Goal: Task Accomplishment & Management: Manage account settings

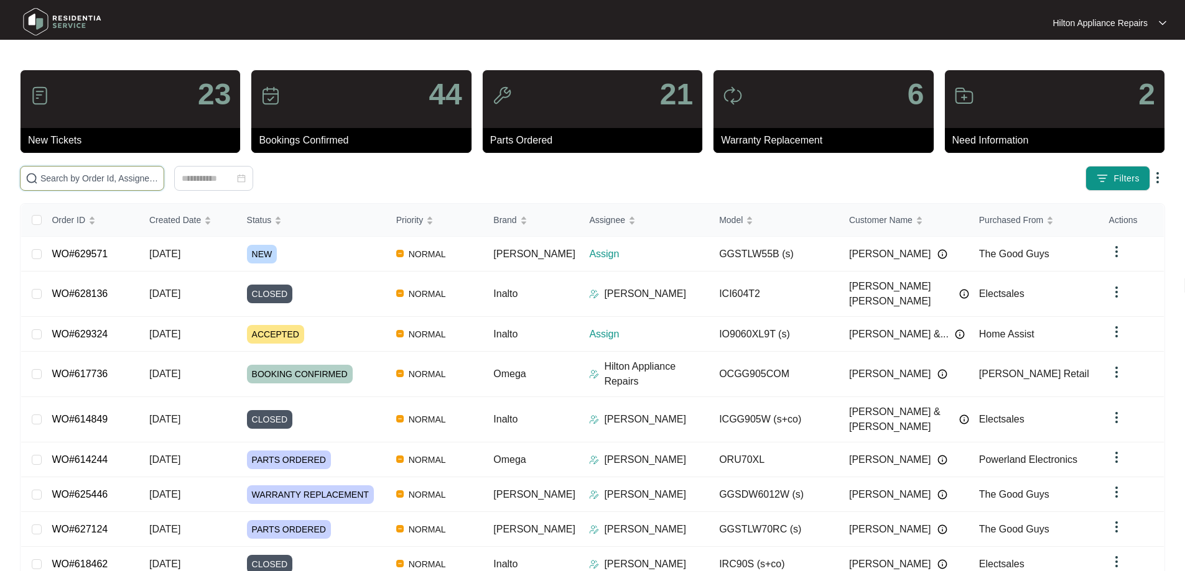
click at [111, 177] on input "text" at bounding box center [99, 179] width 118 height 14
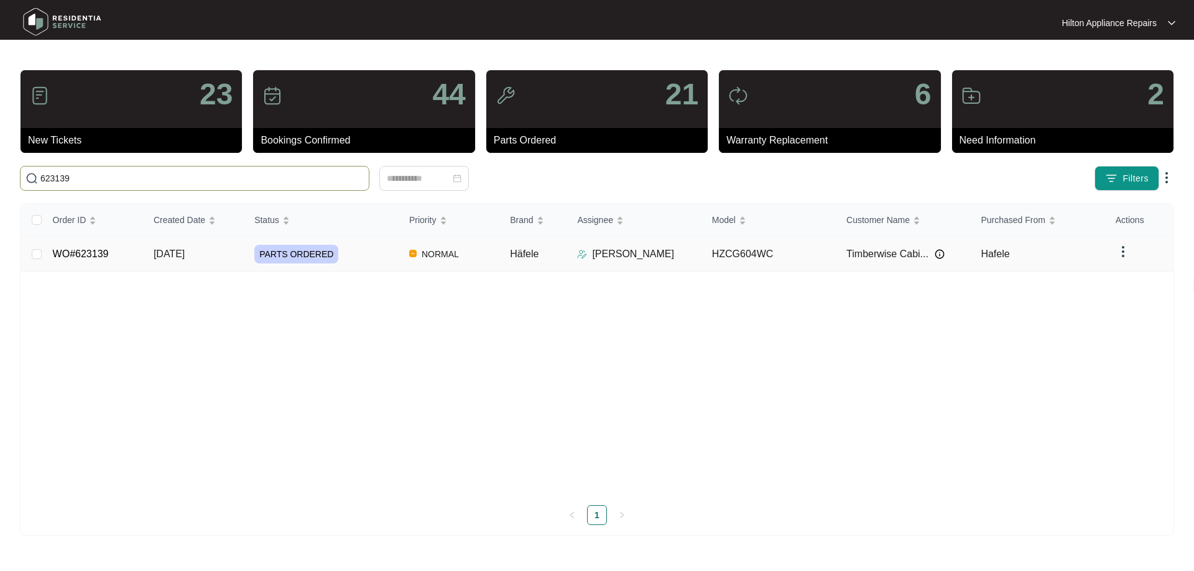
type input "623139"
click at [488, 256] on td "NORMAL" at bounding box center [449, 254] width 101 height 35
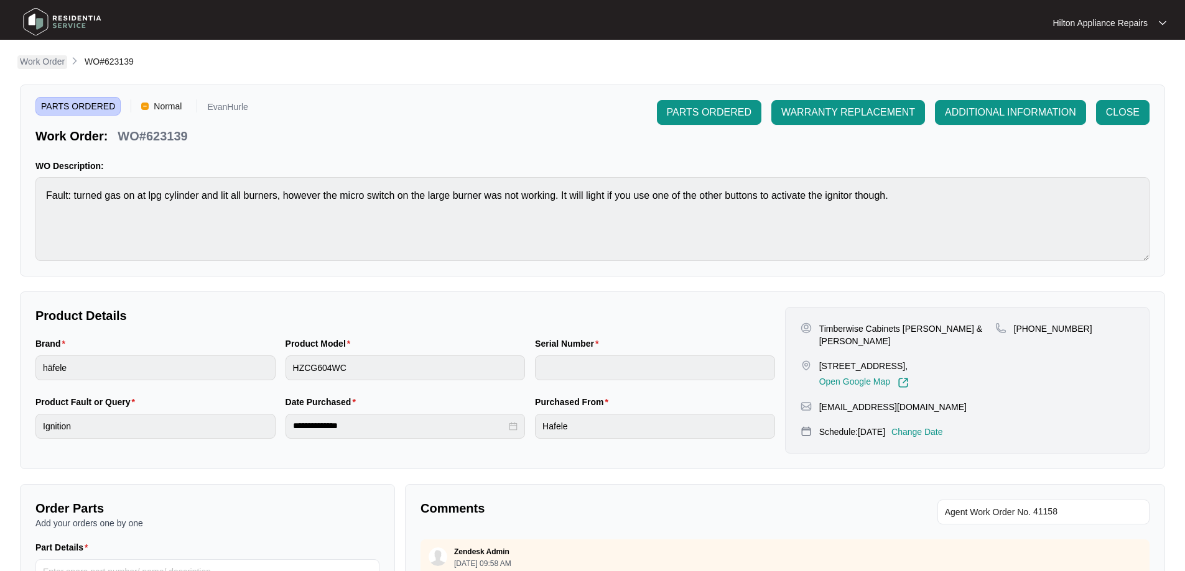
click at [47, 65] on p "Work Order" at bounding box center [42, 61] width 45 height 12
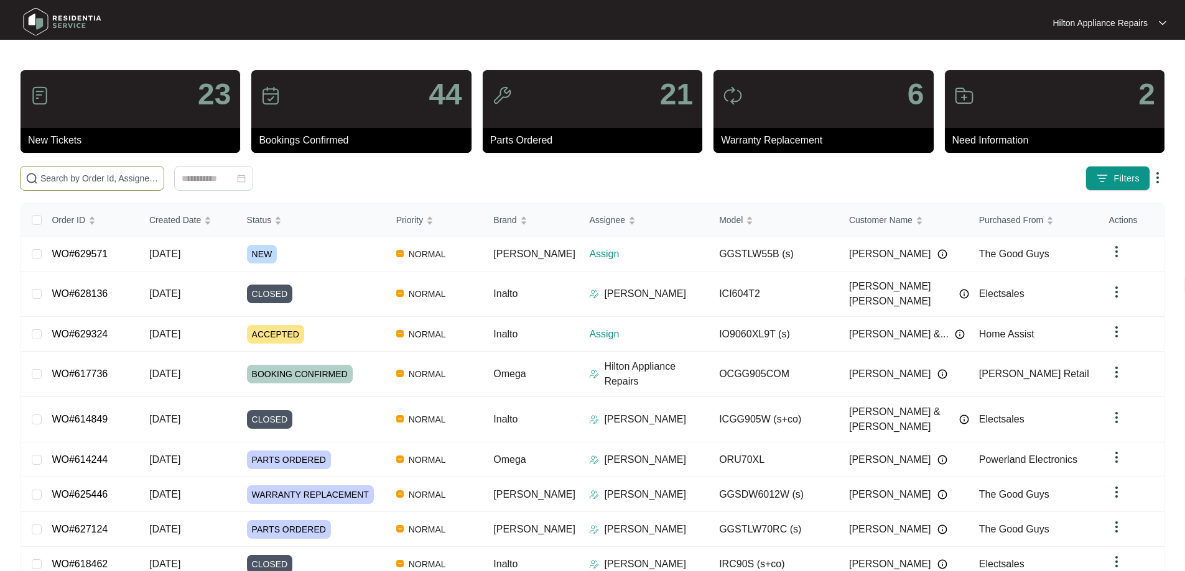
click at [118, 178] on input "text" at bounding box center [99, 179] width 118 height 14
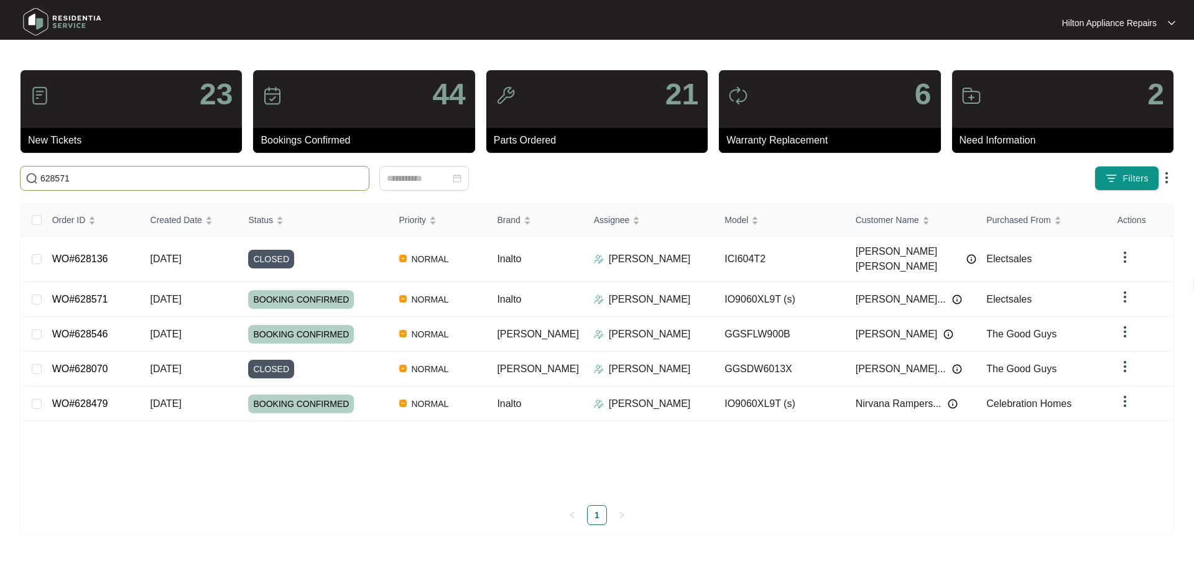
type input "628571"
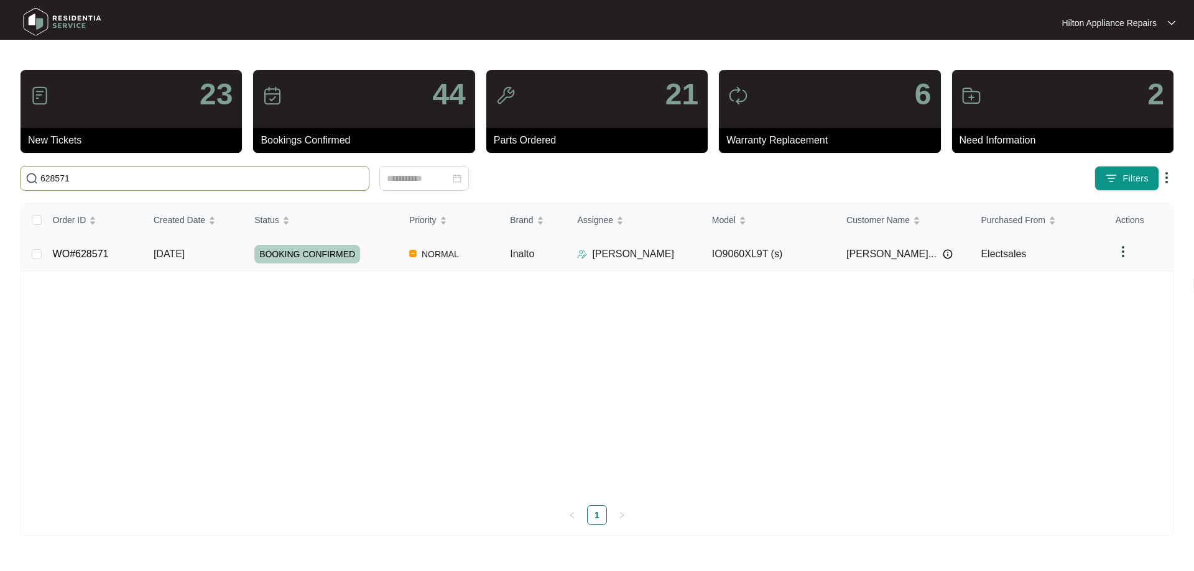
click at [667, 262] on td "[PERSON_NAME]" at bounding box center [634, 254] width 134 height 35
click at [668, 259] on div "[PERSON_NAME]" at bounding box center [639, 254] width 124 height 15
click at [373, 256] on div "BOOKING CONFIRMED" at bounding box center [326, 254] width 145 height 19
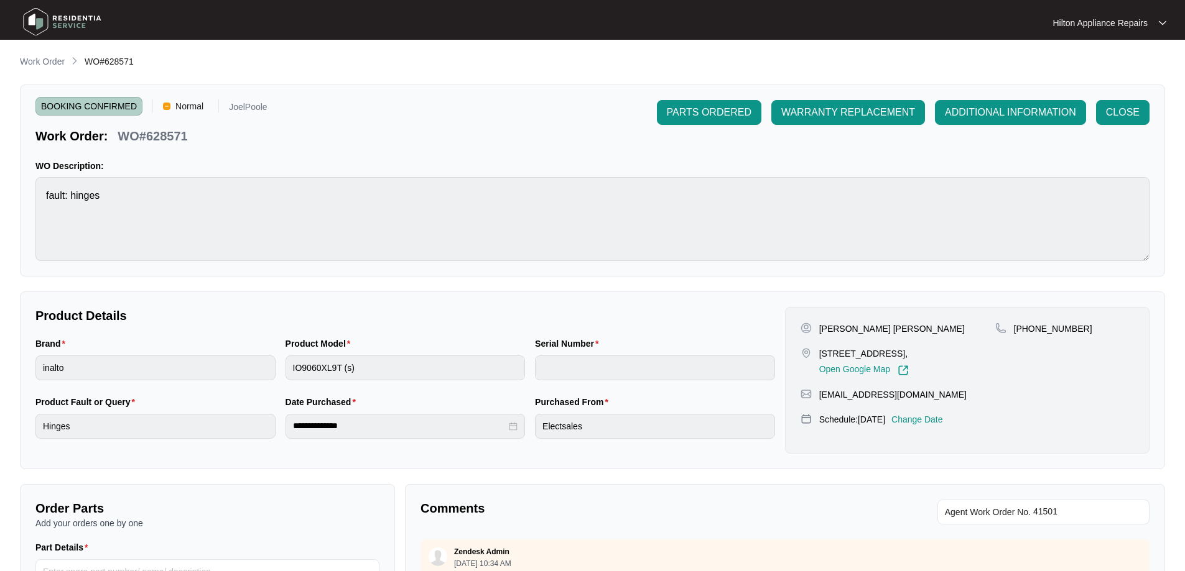
click at [40, 69] on li "Work Order" at bounding box center [42, 62] width 45 height 15
click at [40, 62] on p "Work Order" at bounding box center [42, 61] width 45 height 12
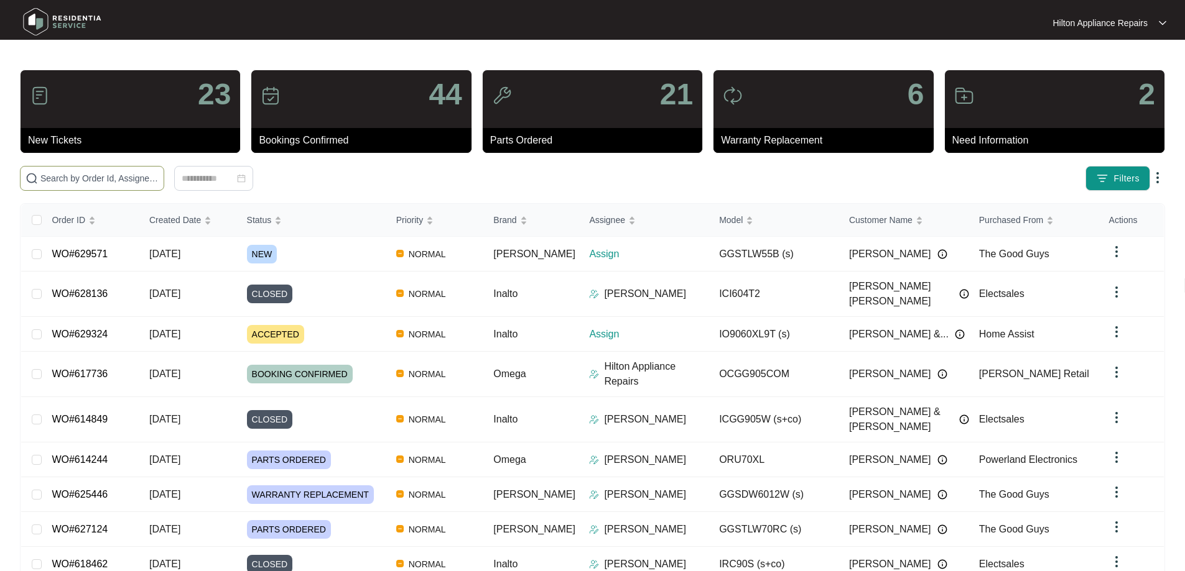
click at [159, 173] on input "text" at bounding box center [99, 179] width 118 height 14
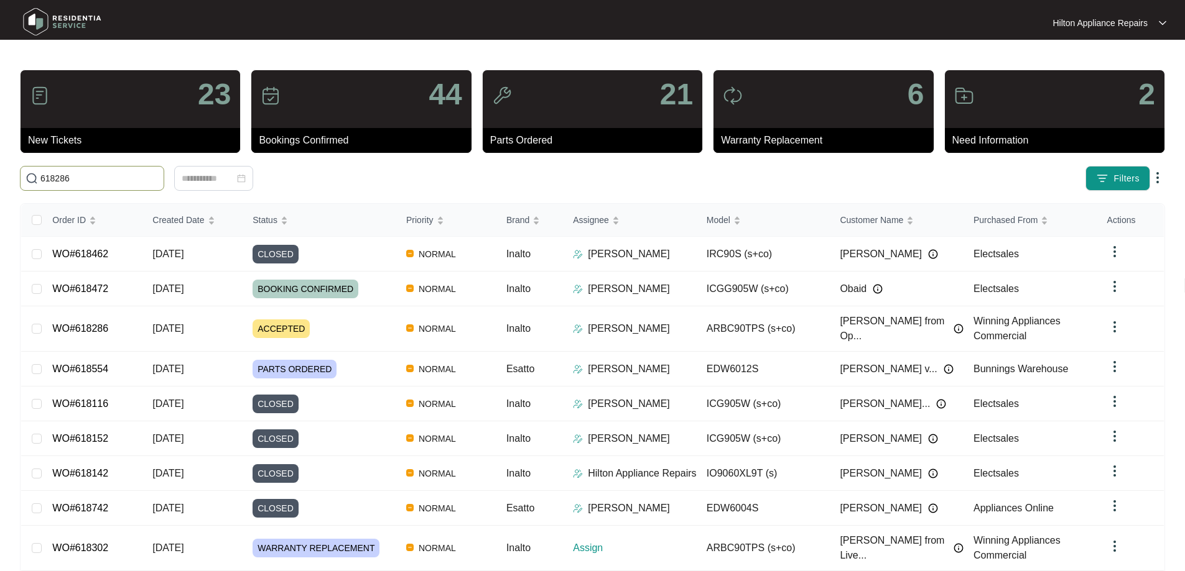
type input "618286"
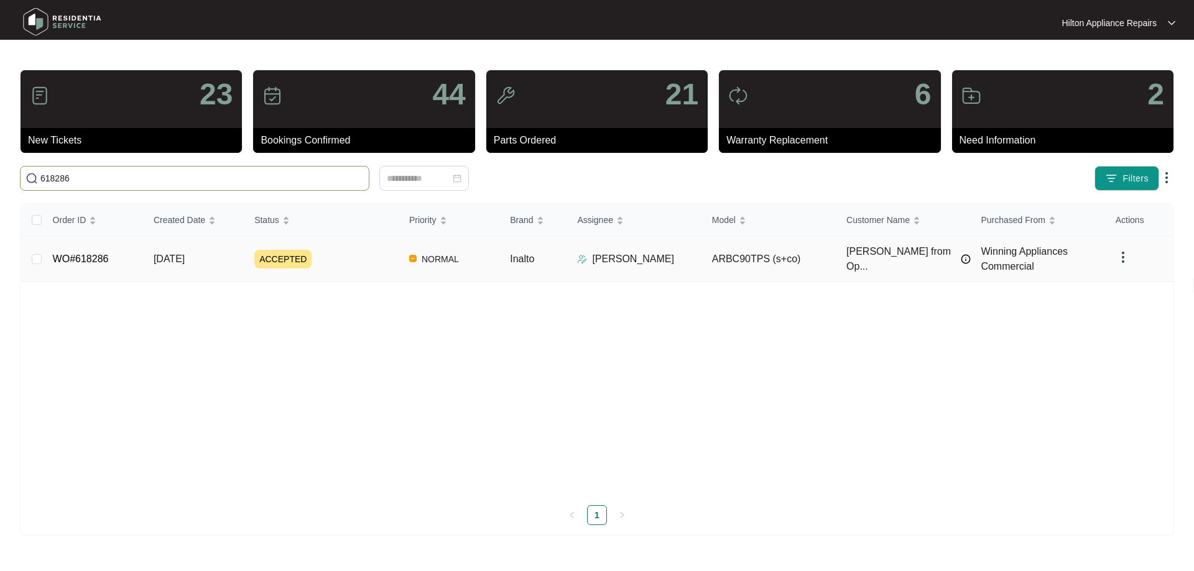
click at [381, 260] on div "ACCEPTED" at bounding box center [326, 259] width 145 height 19
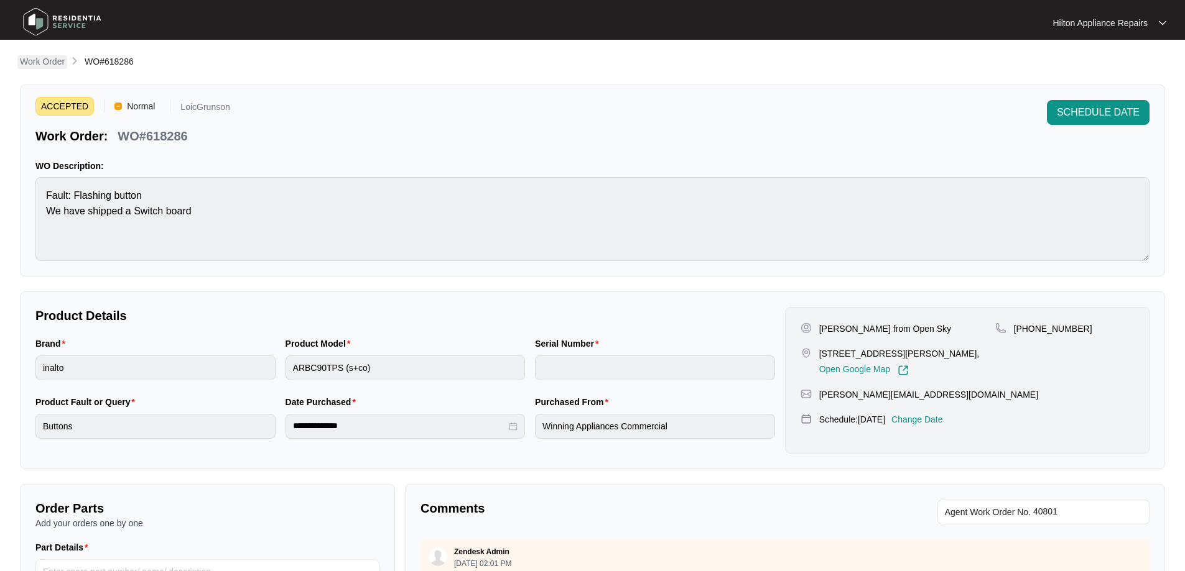
click at [38, 60] on p "Work Order" at bounding box center [42, 61] width 45 height 12
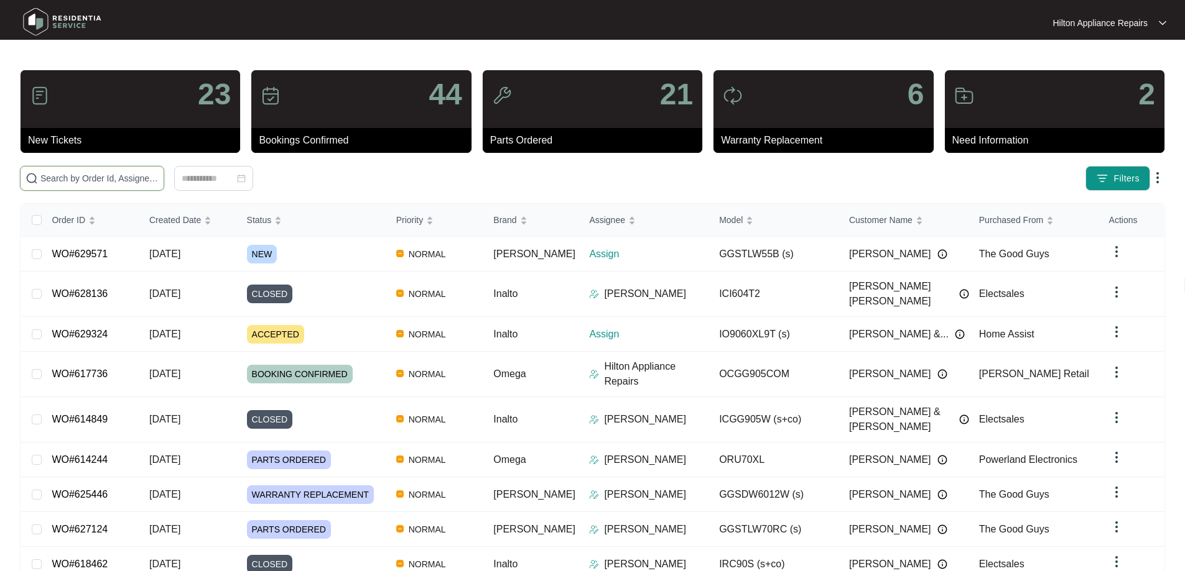
click at [107, 180] on input "text" at bounding box center [99, 179] width 118 height 14
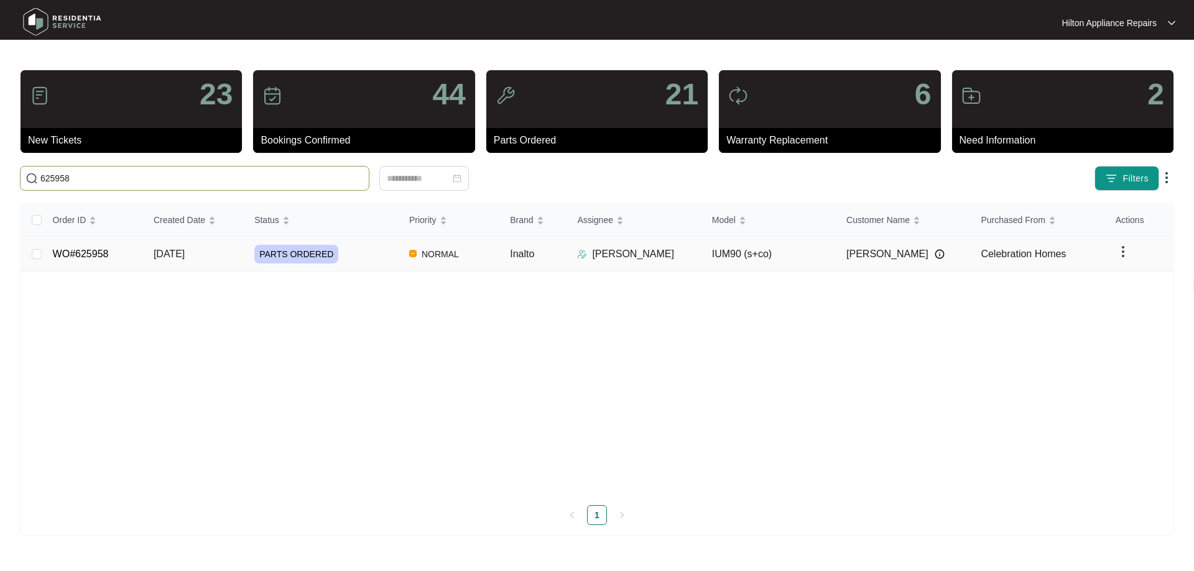
type input "625958"
click at [358, 251] on div "PARTS ORDERED" at bounding box center [326, 254] width 145 height 19
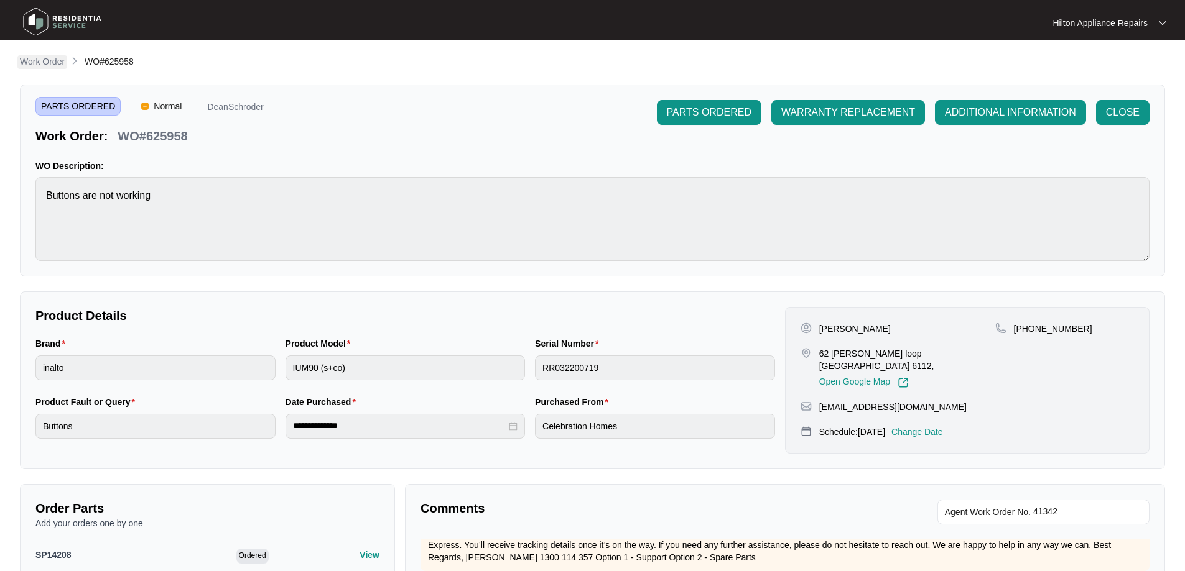
click at [53, 59] on p "Work Order" at bounding box center [42, 61] width 45 height 12
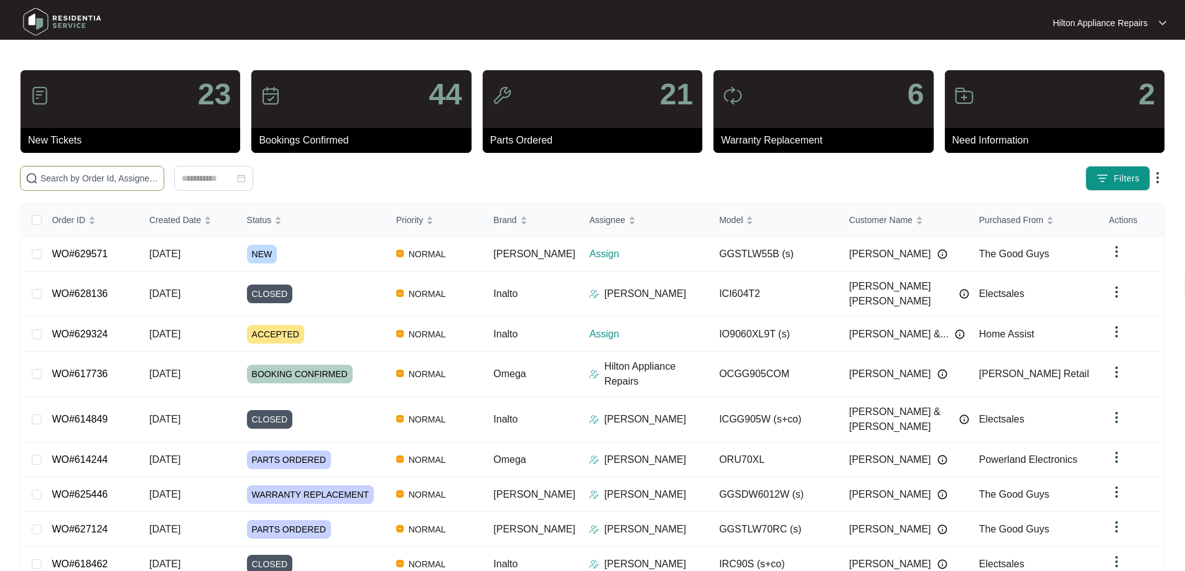
click at [134, 171] on span at bounding box center [92, 178] width 144 height 25
click at [136, 177] on input "text" at bounding box center [99, 179] width 118 height 14
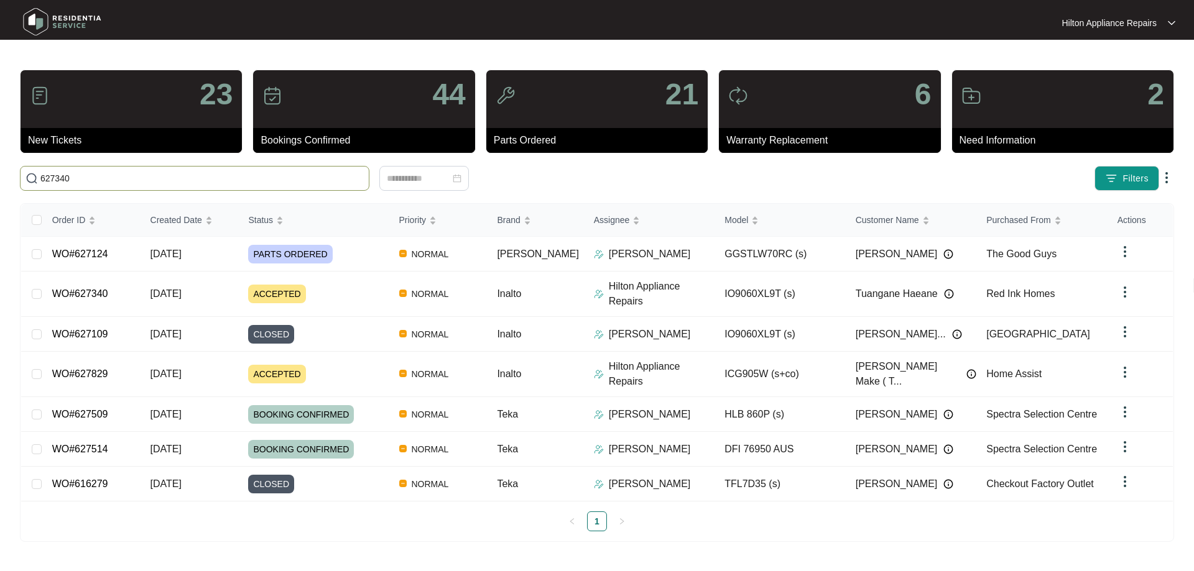
type input "627340"
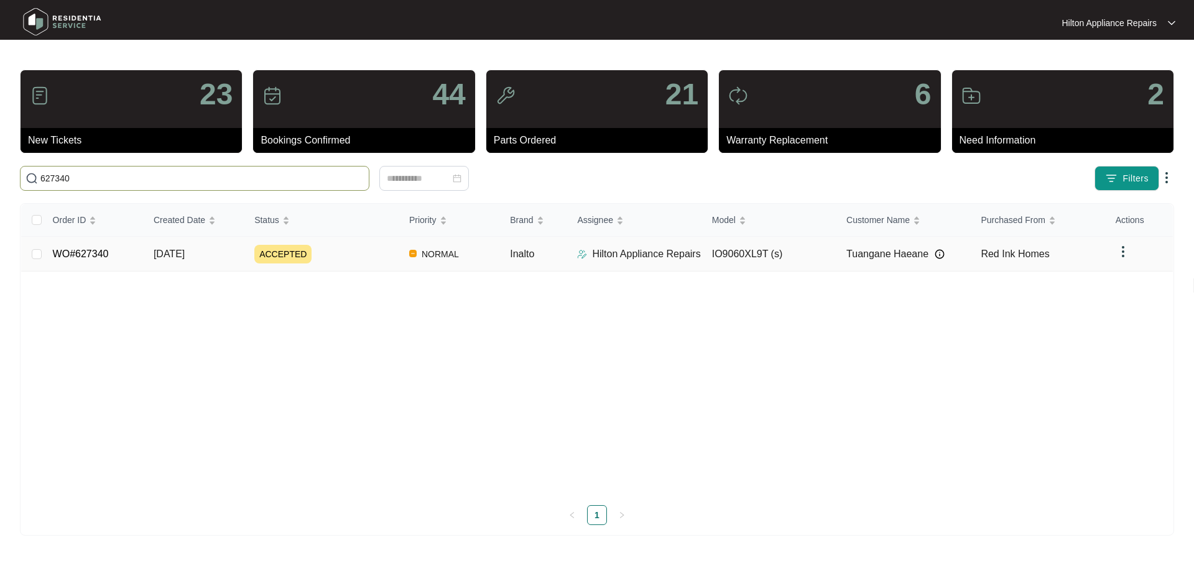
click at [366, 258] on div "ACCEPTED" at bounding box center [326, 254] width 145 height 19
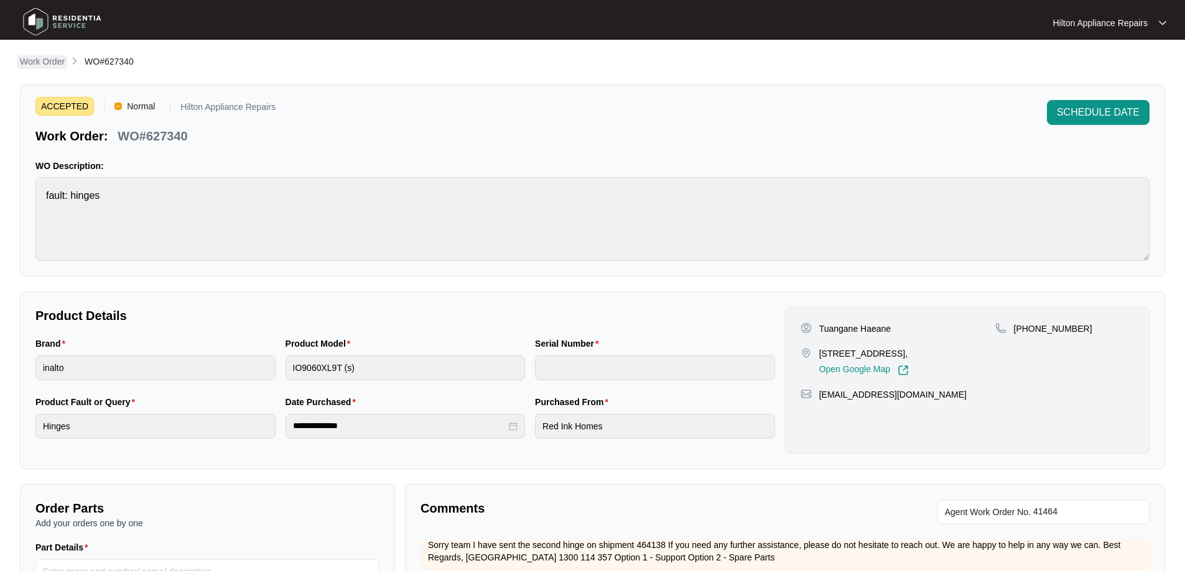
click at [49, 61] on p "Work Order" at bounding box center [42, 61] width 45 height 12
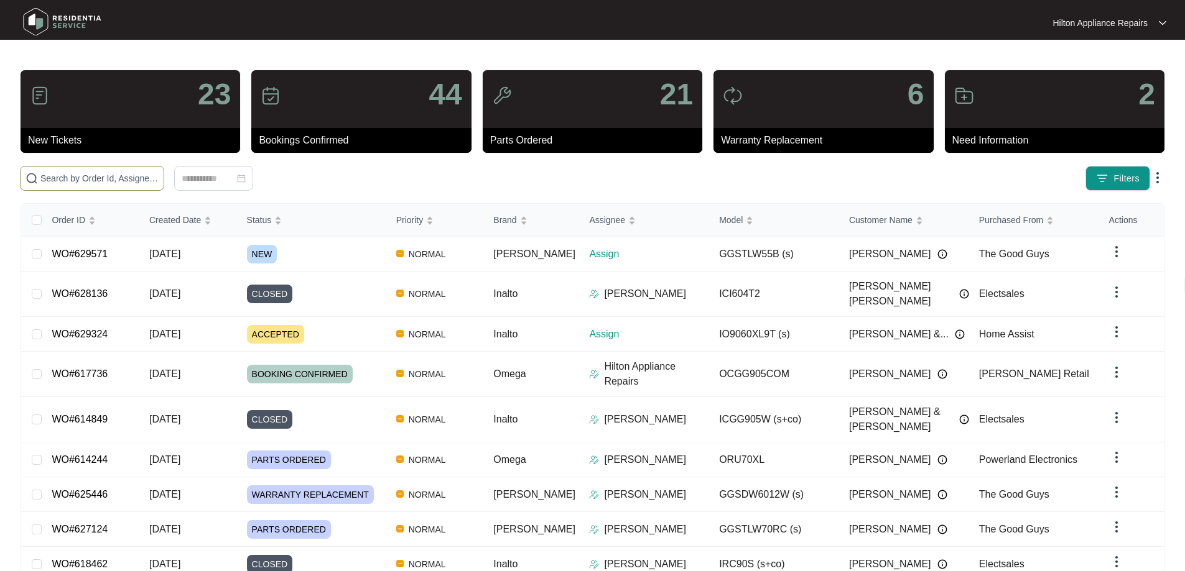
click at [153, 181] on input "text" at bounding box center [99, 179] width 118 height 14
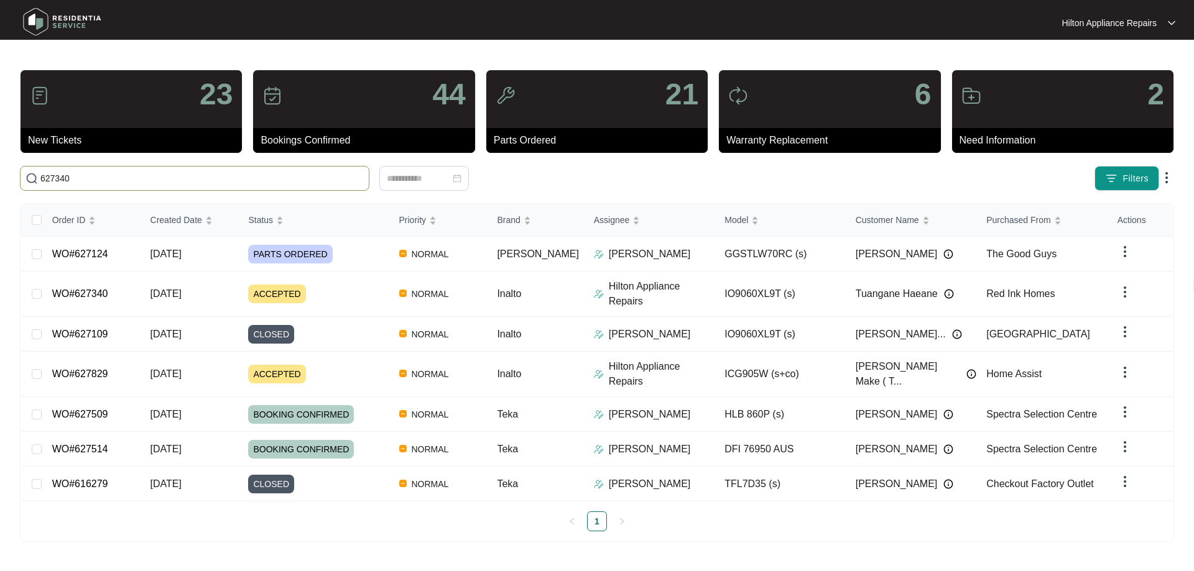
type input "627340"
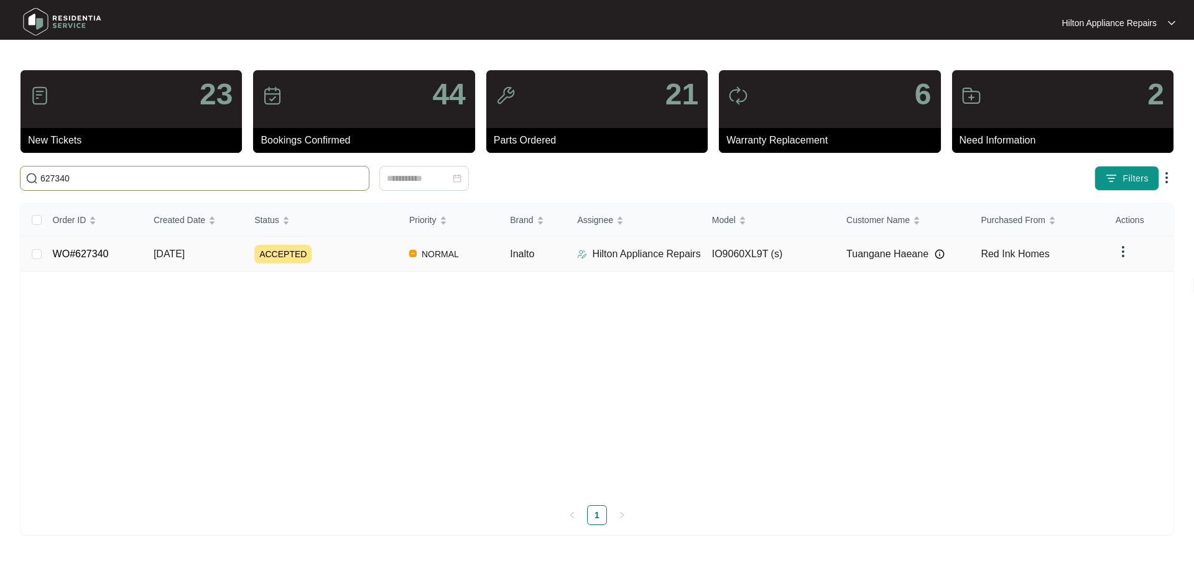
click at [391, 257] on div "ACCEPTED" at bounding box center [326, 254] width 145 height 19
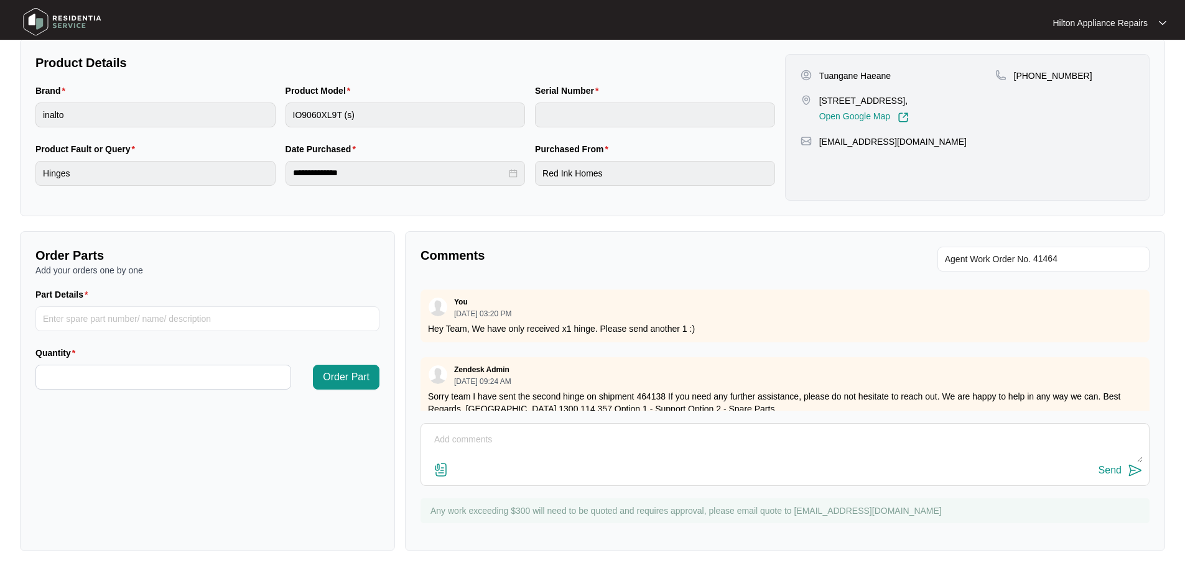
scroll to position [404, 0]
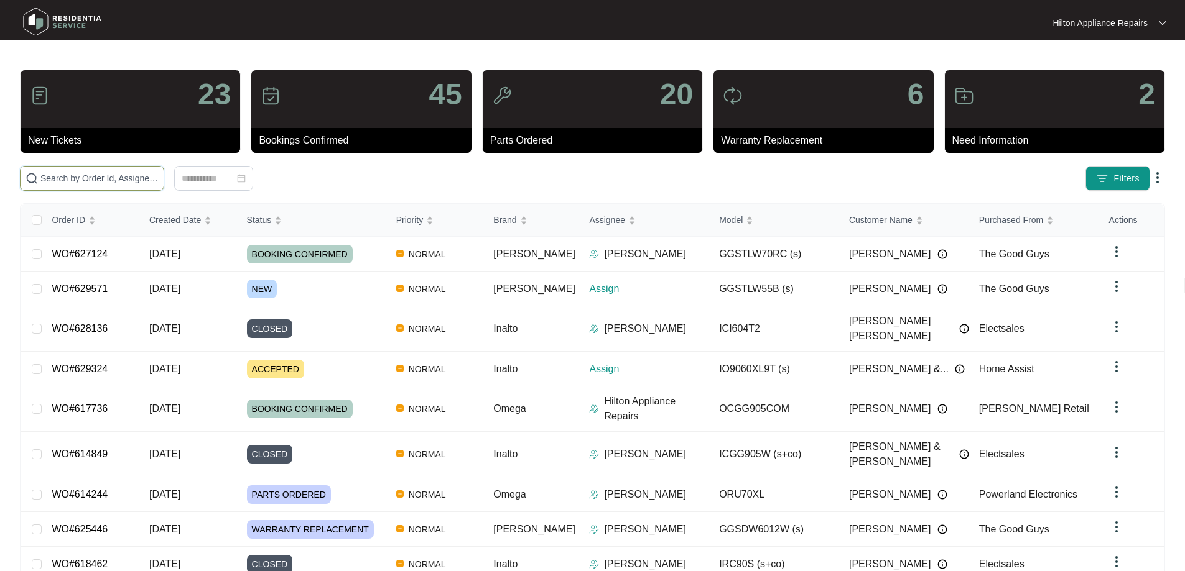
click at [159, 183] on input "text" at bounding box center [99, 179] width 118 height 14
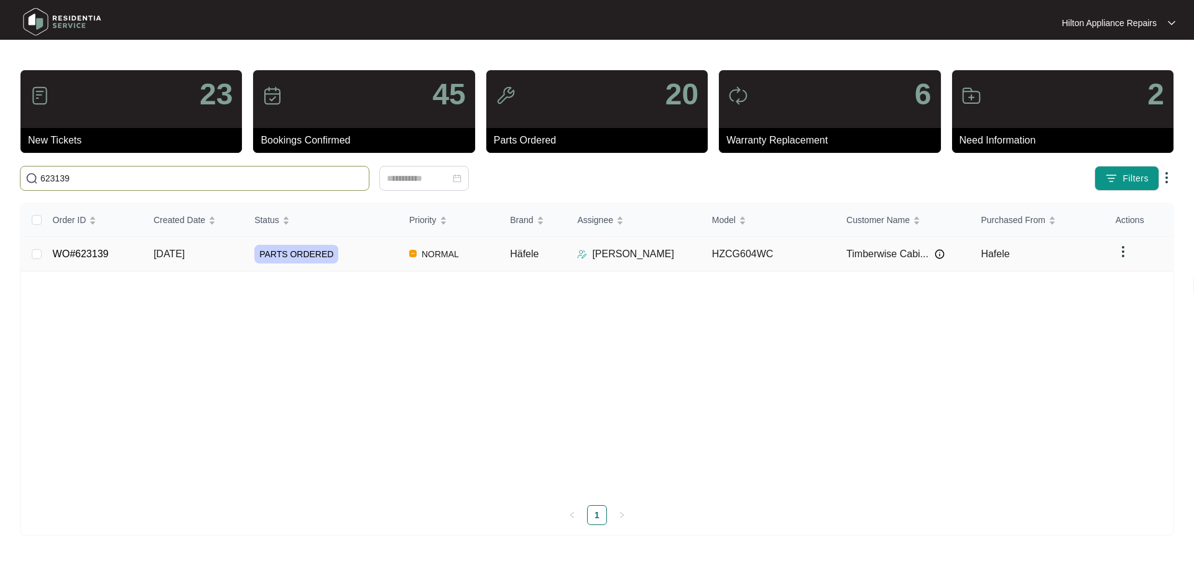
type input "623139"
click at [350, 250] on div "PARTS ORDERED" at bounding box center [326, 254] width 145 height 19
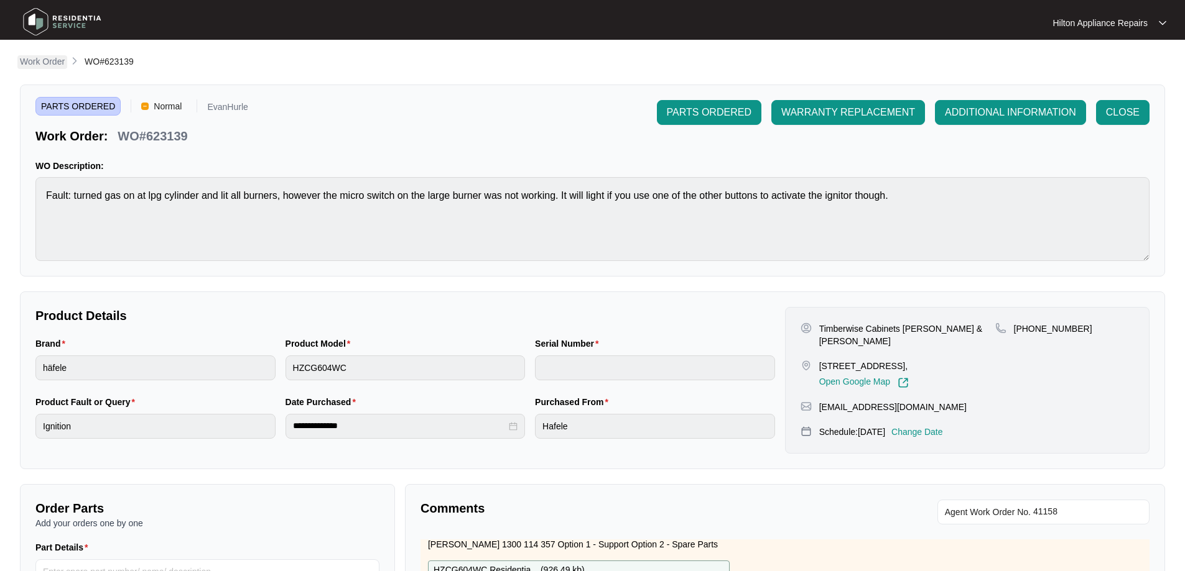
click at [55, 68] on link "Work Order" at bounding box center [42, 62] width 50 height 14
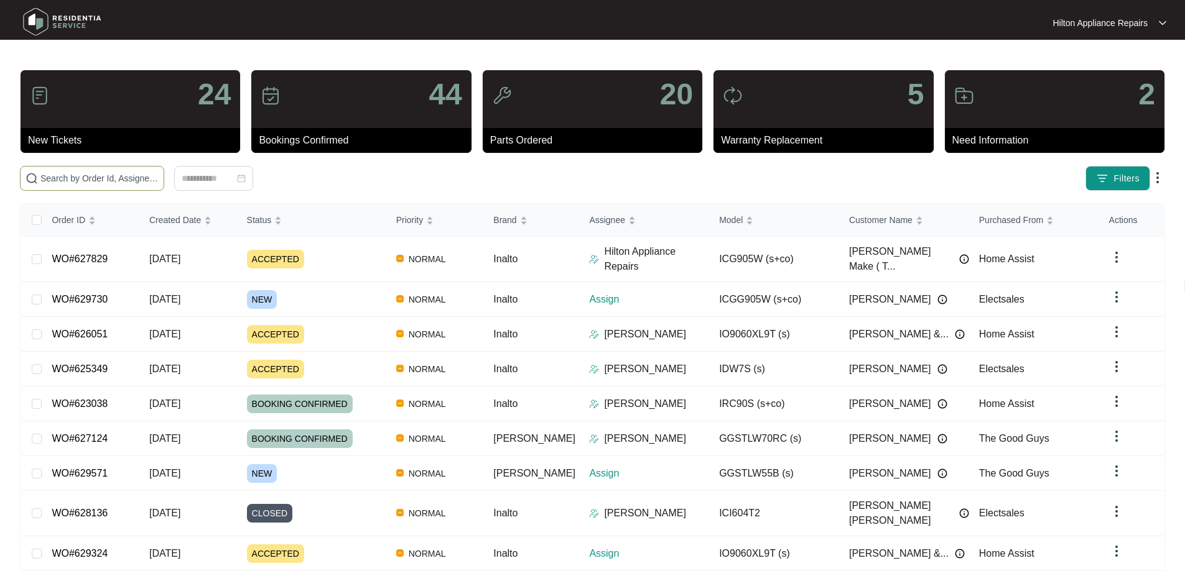
click at [159, 185] on input "text" at bounding box center [99, 179] width 118 height 14
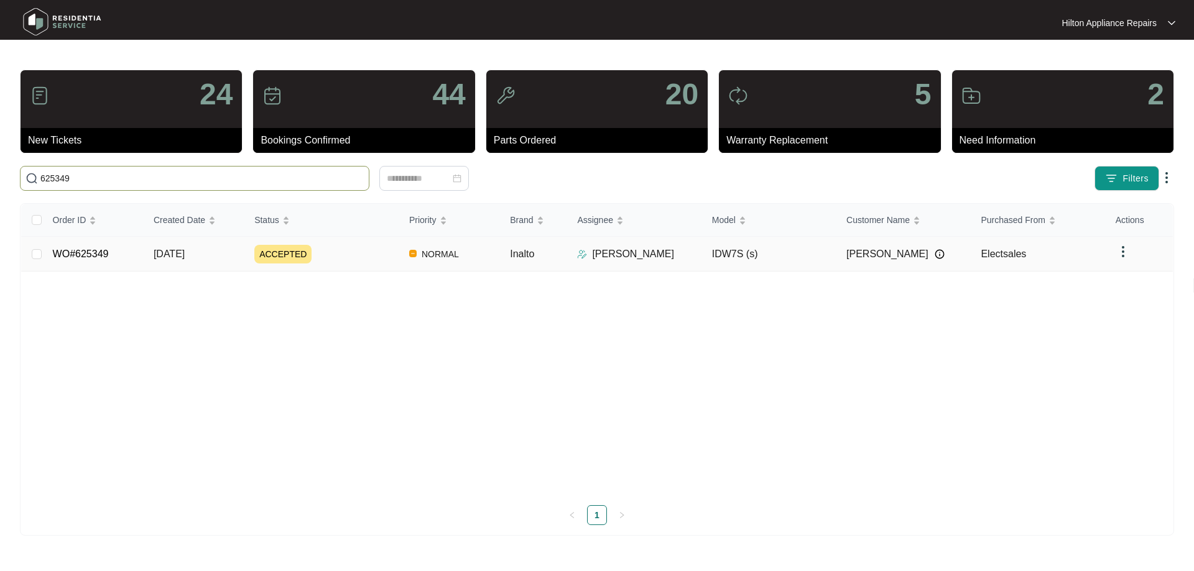
type input "625349"
click at [362, 261] on div "ACCEPTED" at bounding box center [326, 254] width 145 height 19
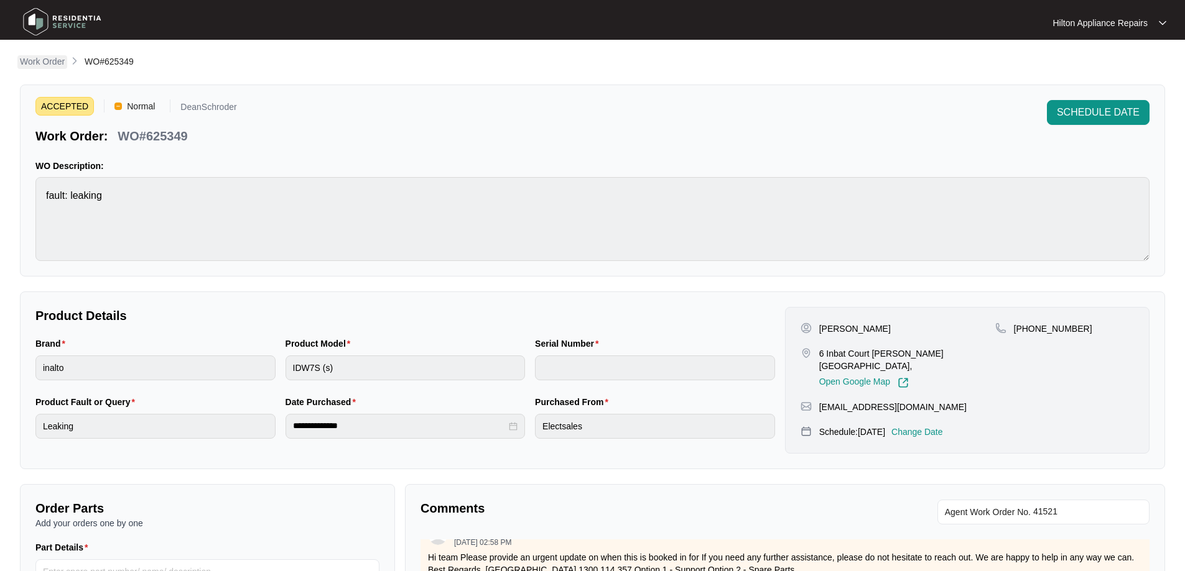
click at [40, 60] on p "Work Order" at bounding box center [42, 61] width 45 height 12
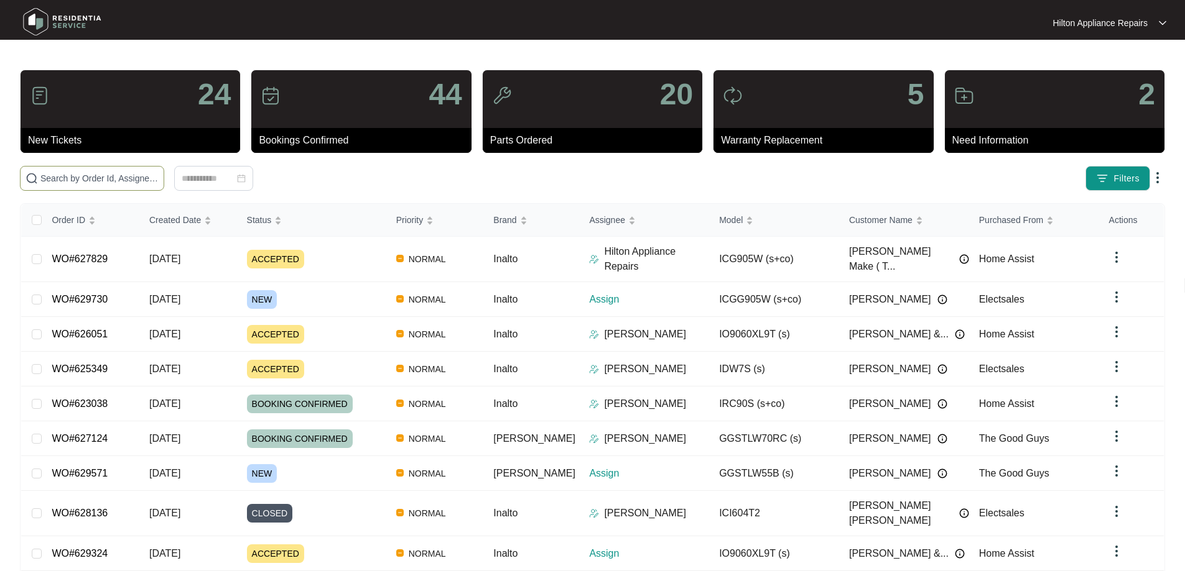
click at [134, 176] on input "text" at bounding box center [99, 179] width 118 height 14
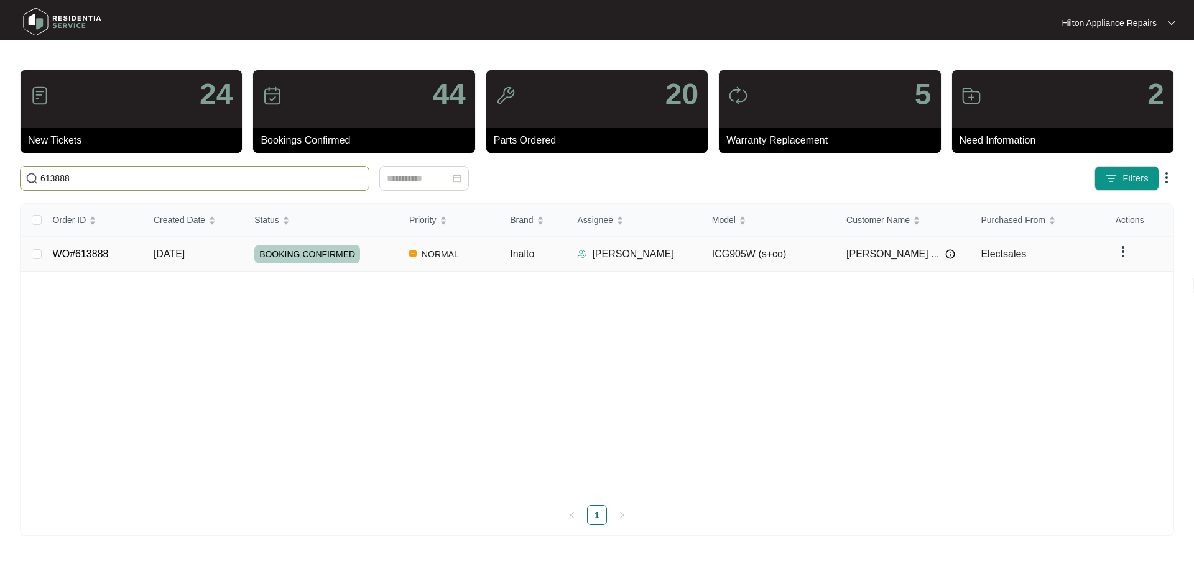
type input "613888"
click at [490, 256] on td "NORMAL" at bounding box center [449, 254] width 101 height 35
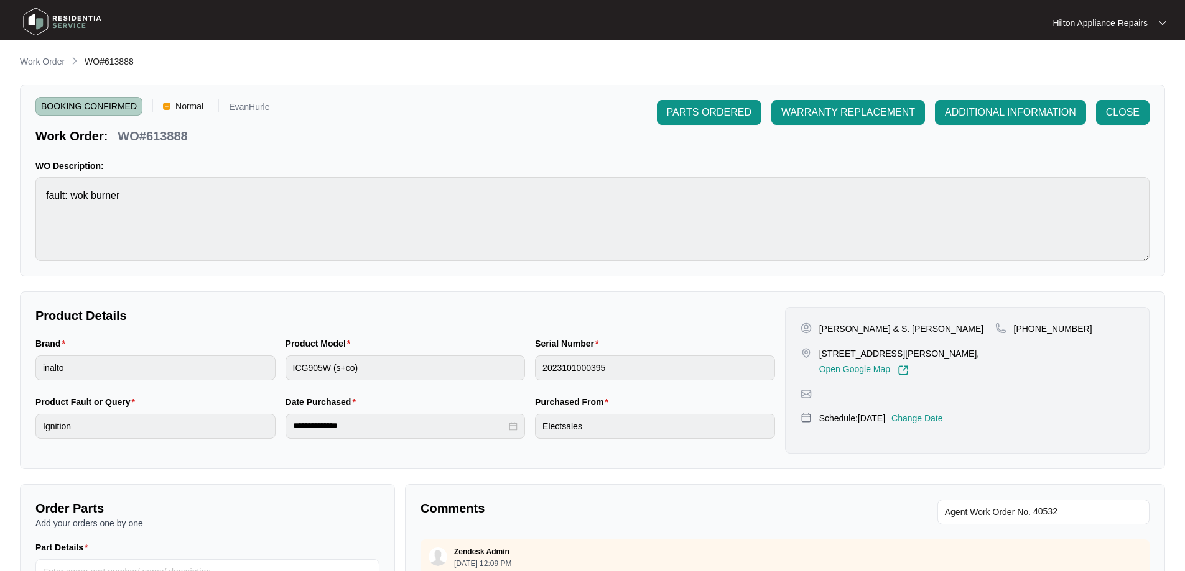
click at [39, 63] on p "Work Order" at bounding box center [42, 61] width 45 height 12
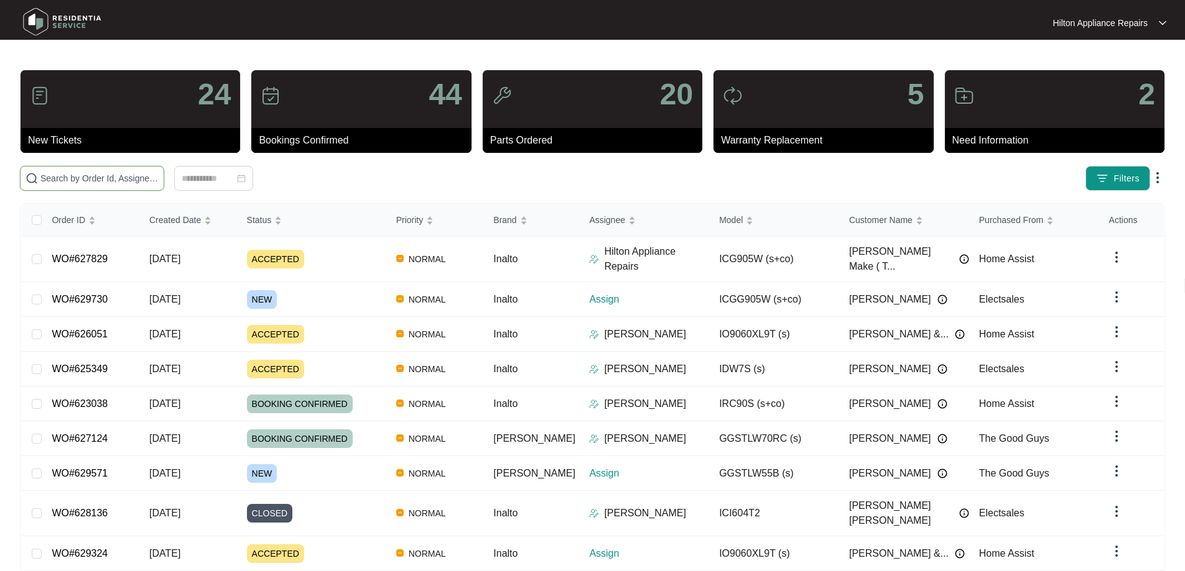
click at [111, 174] on input "text" at bounding box center [99, 179] width 118 height 14
click at [83, 178] on input "text" at bounding box center [99, 179] width 118 height 14
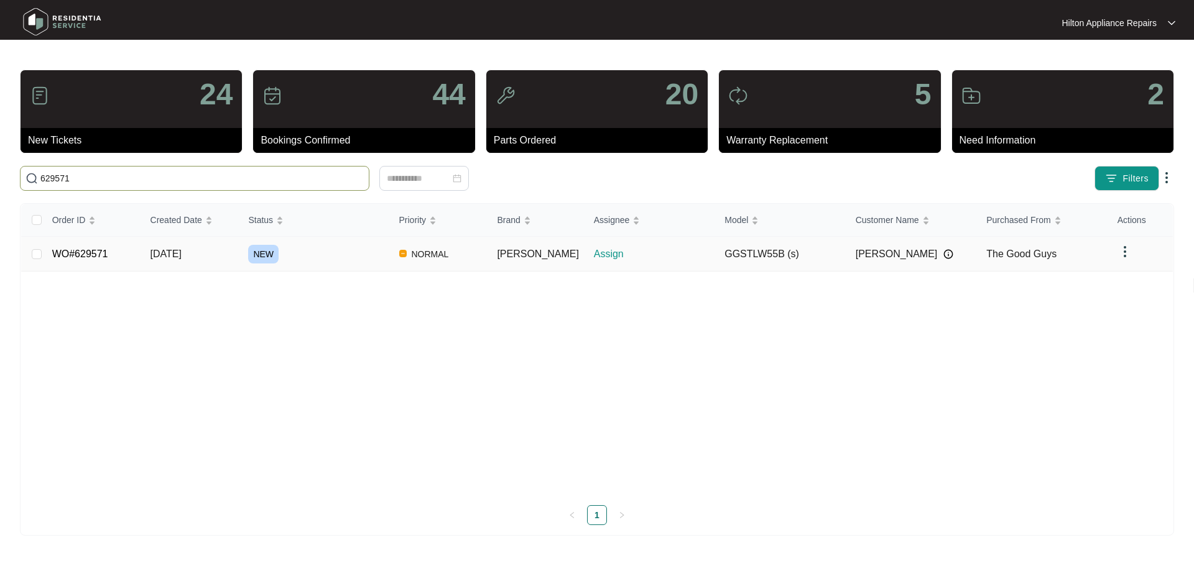
type input "629571"
click at [351, 249] on div "NEW" at bounding box center [318, 254] width 141 height 19
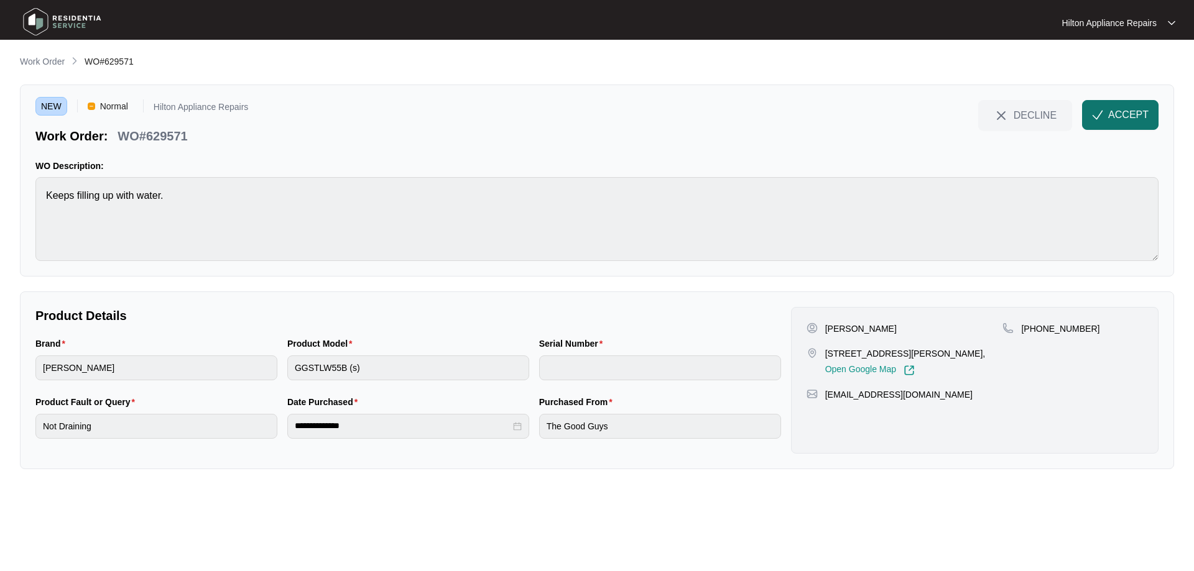
click at [1118, 119] on span "ACCEPT" at bounding box center [1128, 115] width 40 height 15
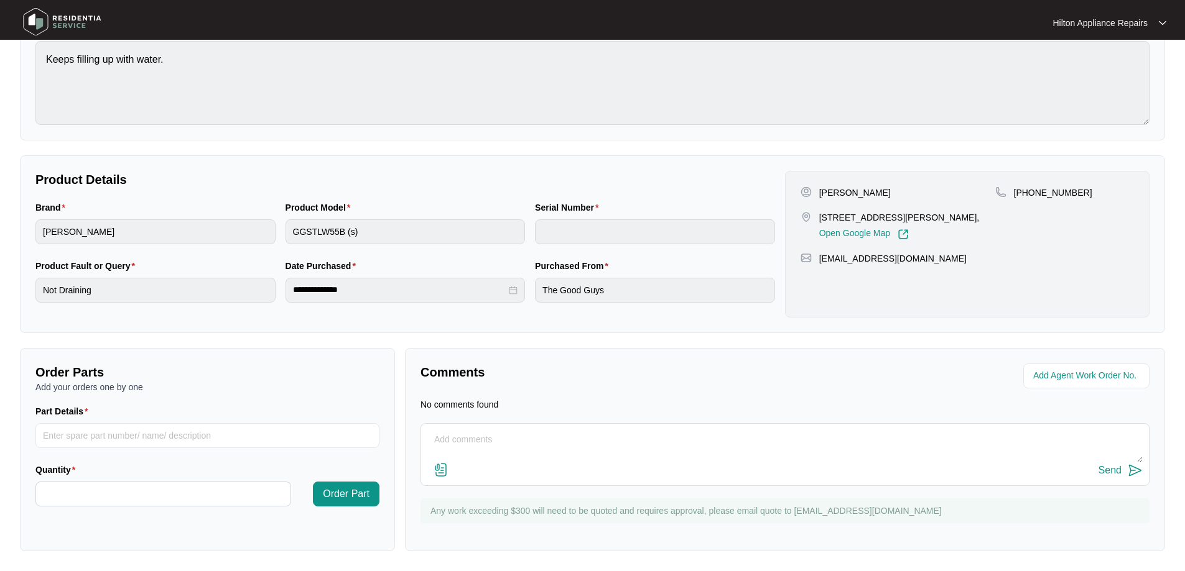
scroll to position [75, 0]
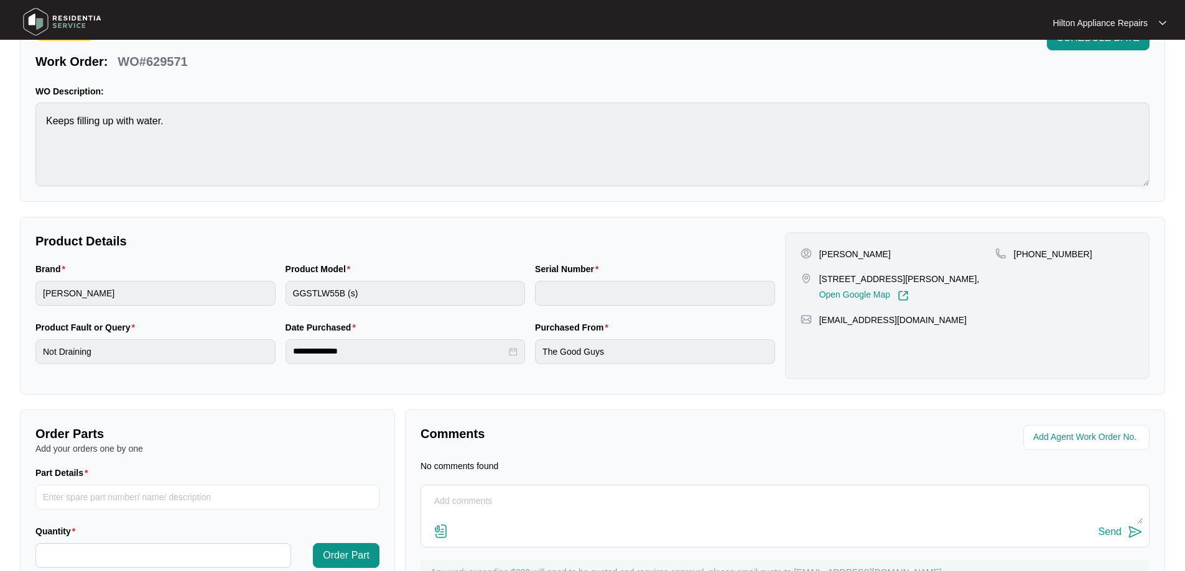
click at [12, 103] on main "**********" at bounding box center [592, 279] width 1185 height 708
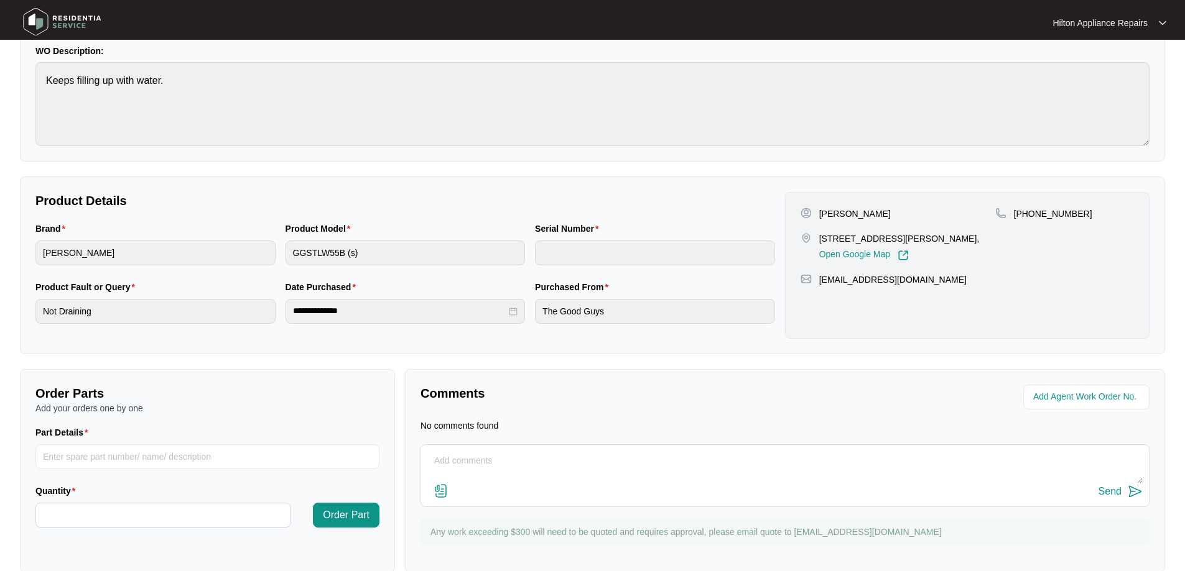
scroll to position [137, 0]
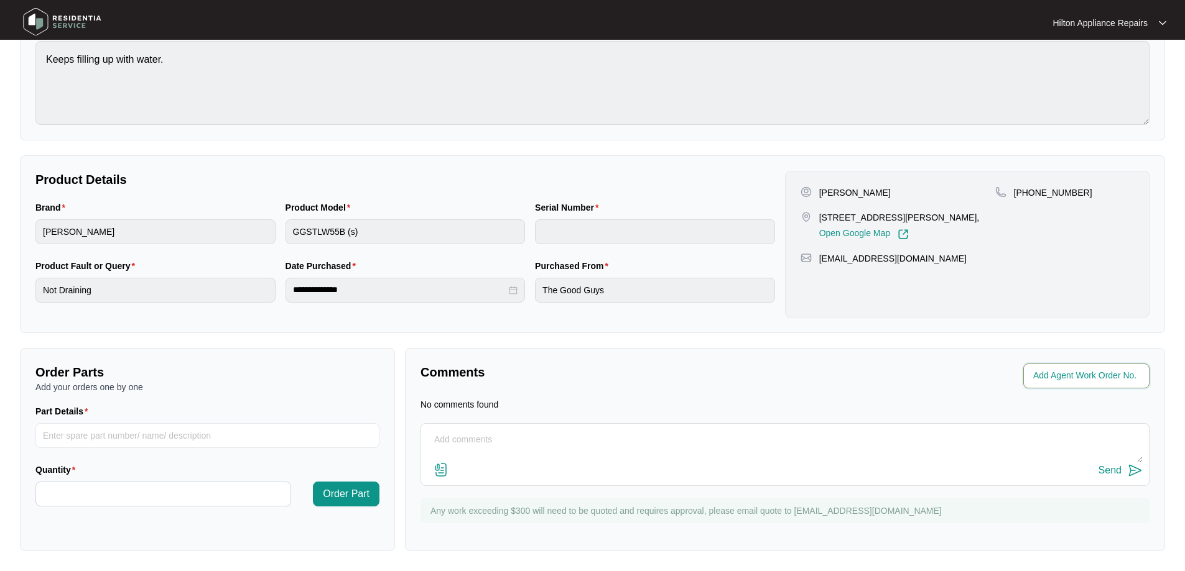
click at [1045, 377] on input "string" at bounding box center [1087, 376] width 109 height 15
click at [1080, 376] on input "string" at bounding box center [1087, 376] width 109 height 15
type input "41574"
click at [1001, 336] on div "**********" at bounding box center [592, 235] width 1145 height 633
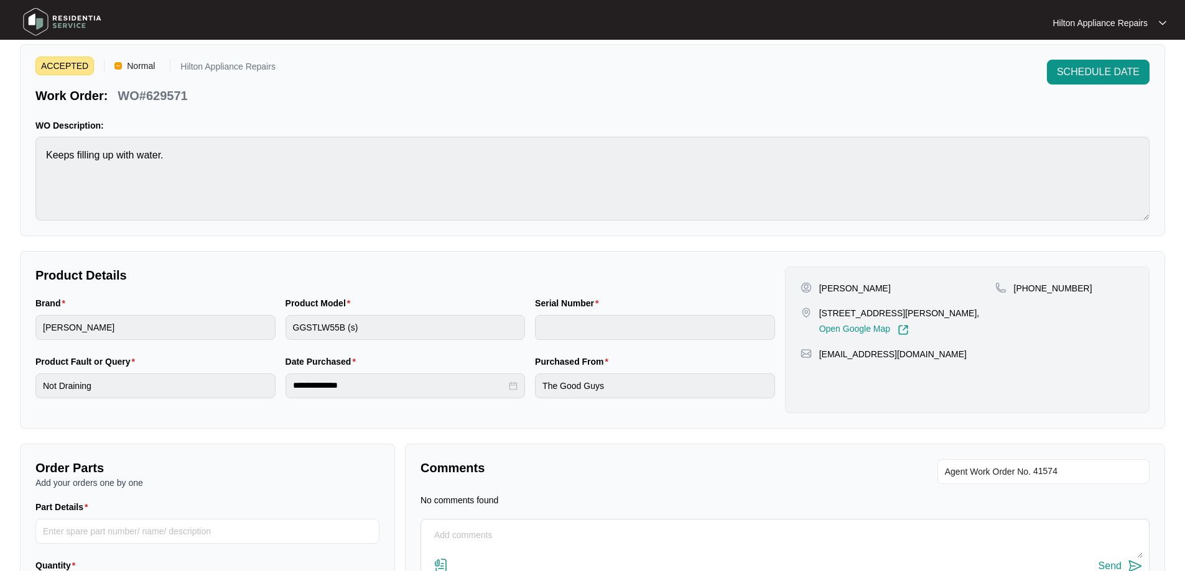
scroll to position [62, 0]
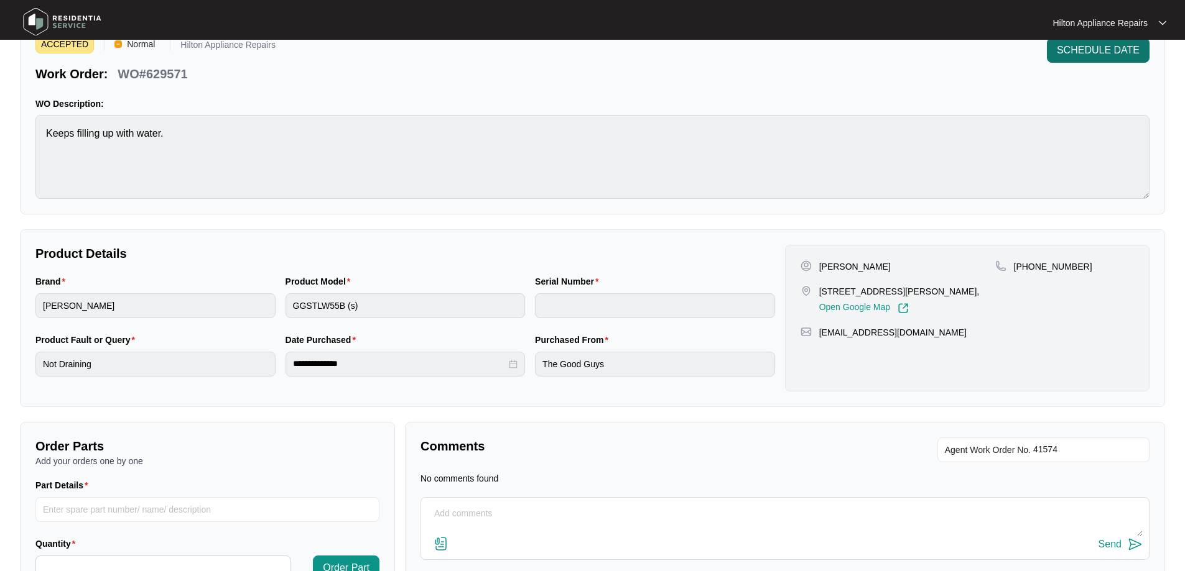
click at [1106, 57] on span "SCHEDULE DATE" at bounding box center [1098, 50] width 83 height 15
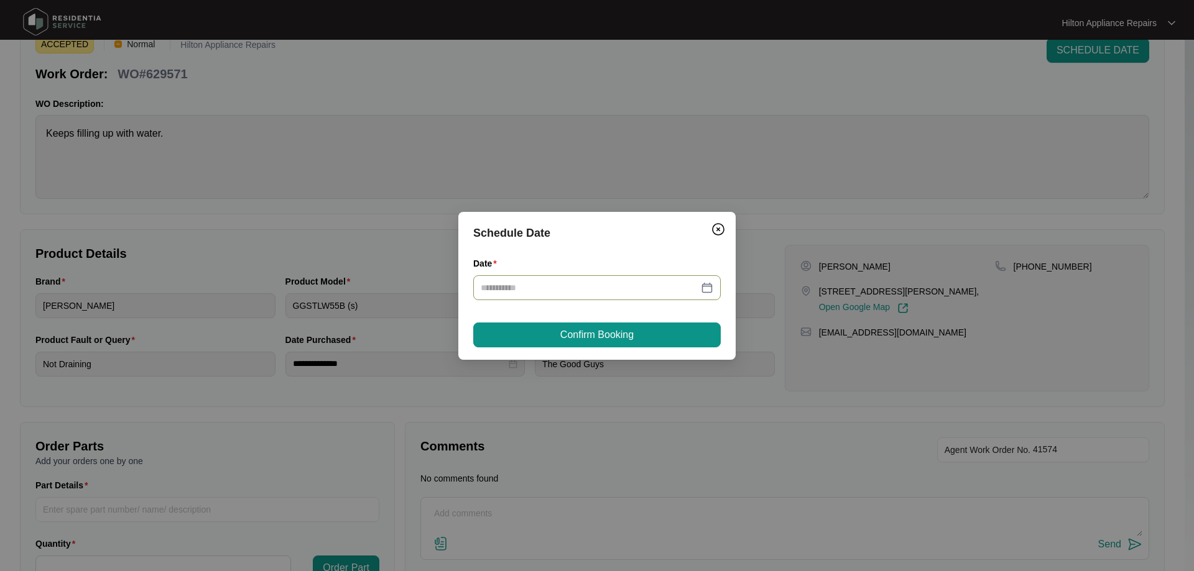
click at [590, 287] on input "Date" at bounding box center [590, 288] width 218 height 14
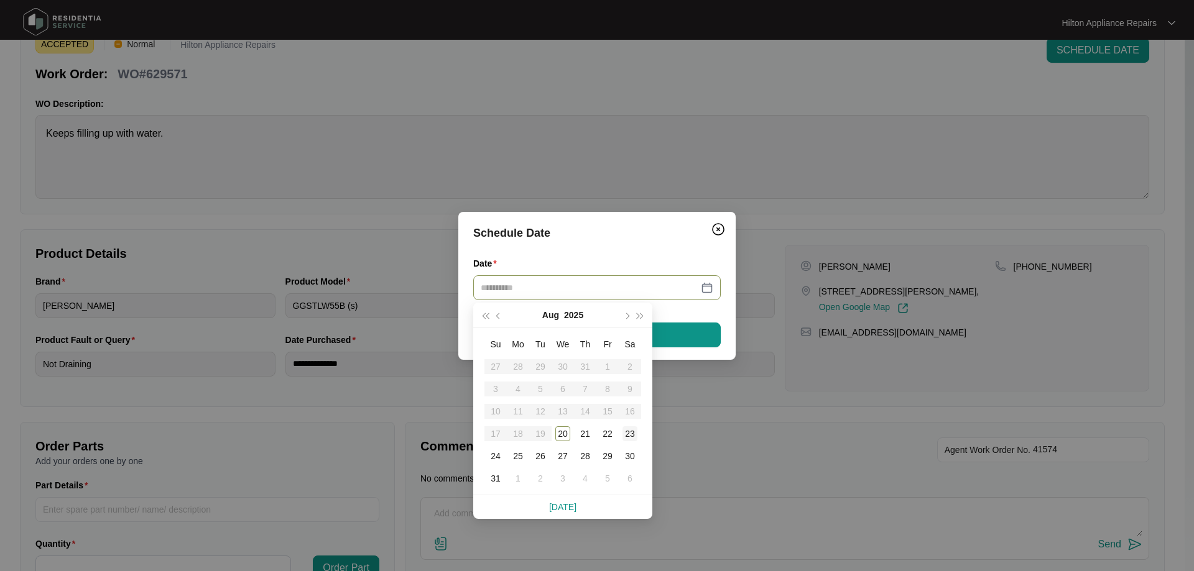
type input "**********"
click at [634, 438] on div "23" at bounding box center [629, 434] width 15 height 15
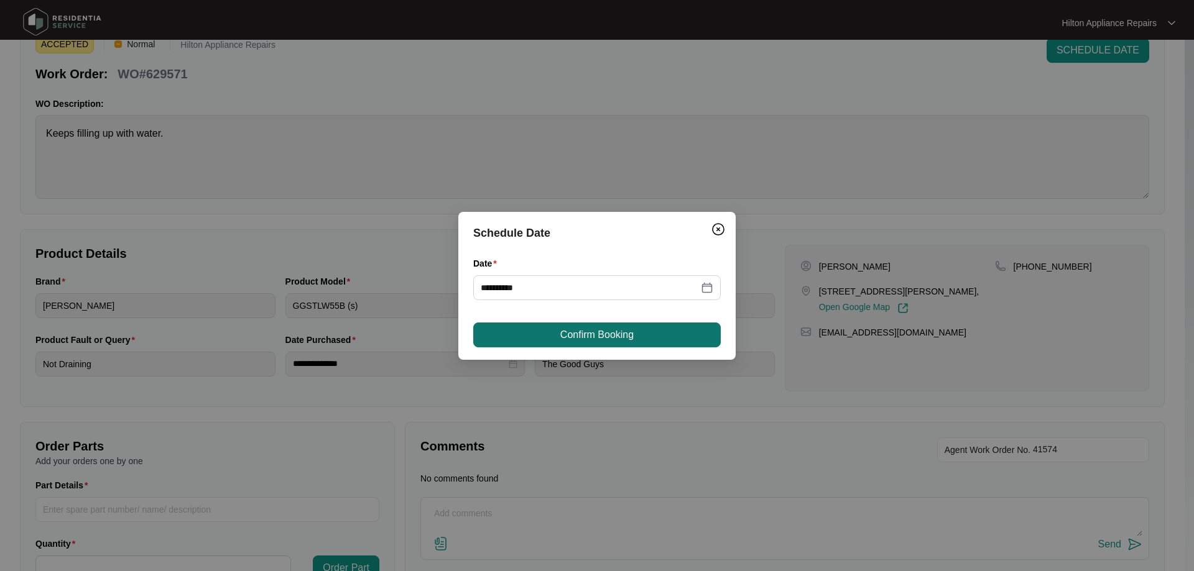
click at [610, 340] on span "Confirm Booking" at bounding box center [596, 335] width 73 height 15
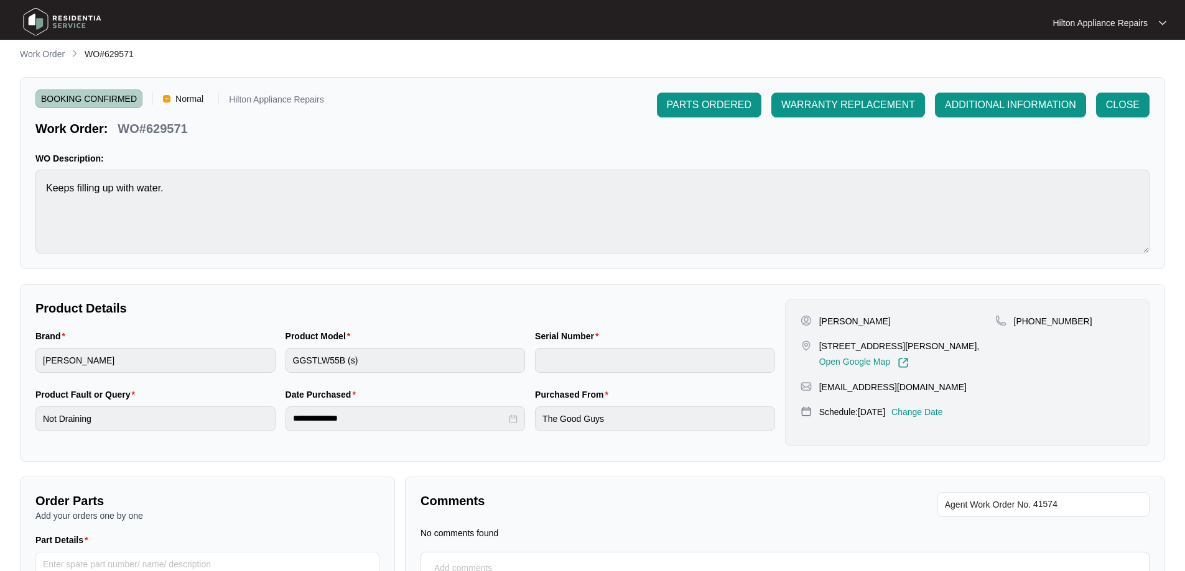
scroll to position [0, 0]
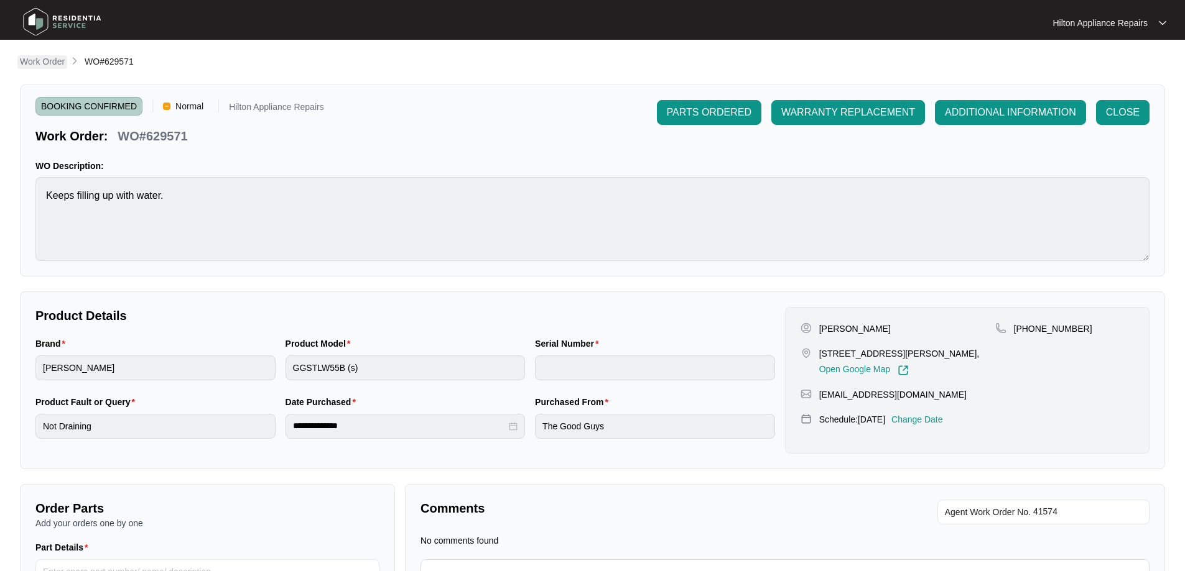
click at [38, 57] on p "Work Order" at bounding box center [42, 61] width 45 height 12
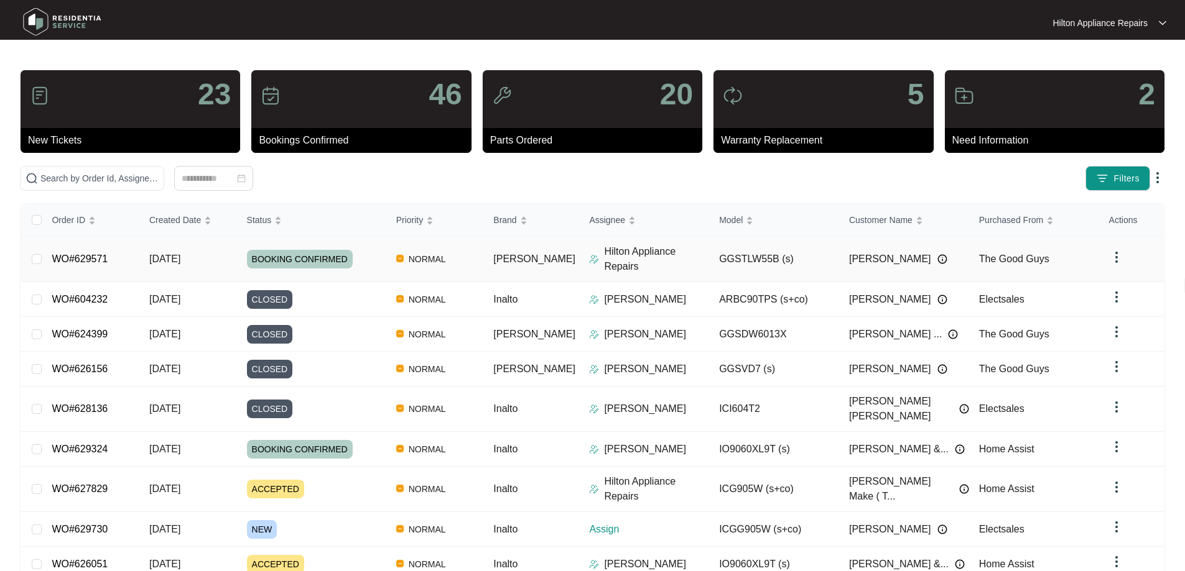
click at [589, 254] on img at bounding box center [594, 259] width 10 height 10
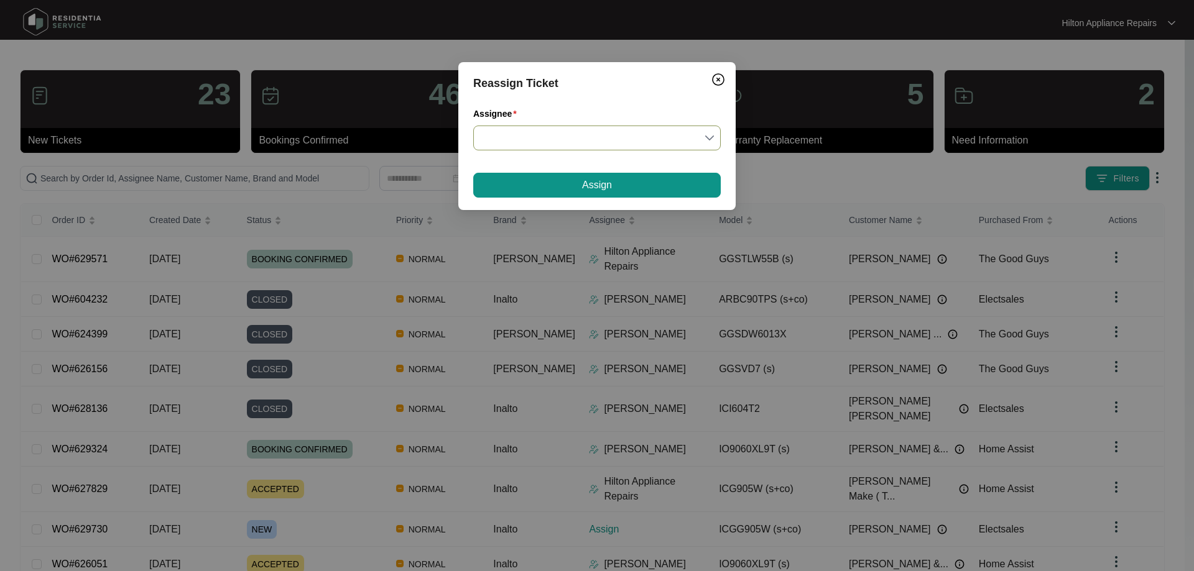
click at [577, 137] on input "Assignee" at bounding box center [597, 138] width 233 height 24
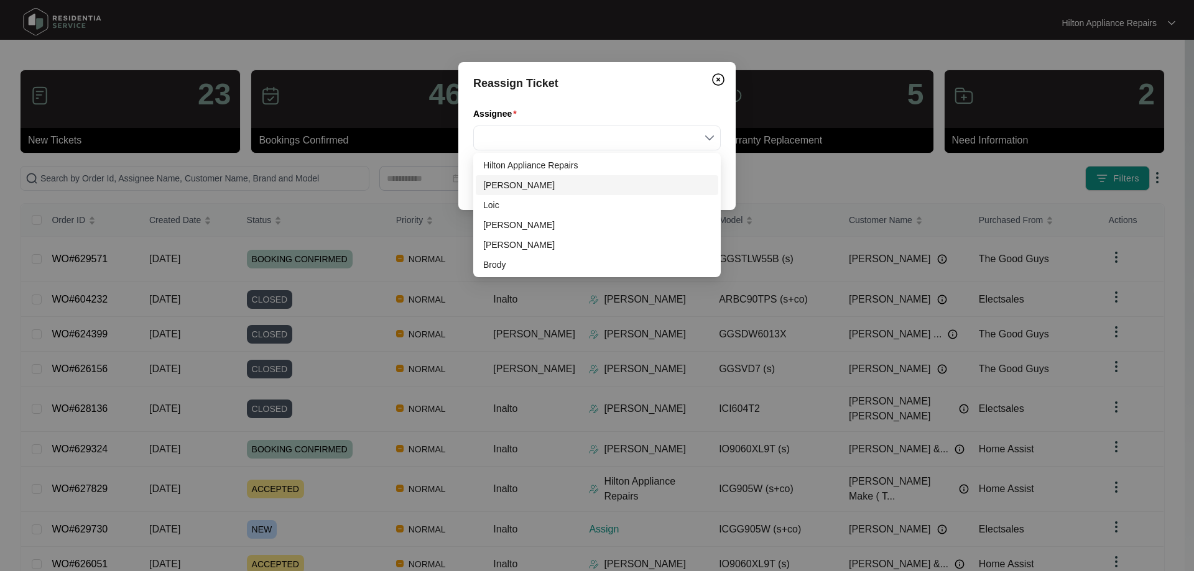
click at [520, 182] on div "[PERSON_NAME]" at bounding box center [597, 185] width 228 height 14
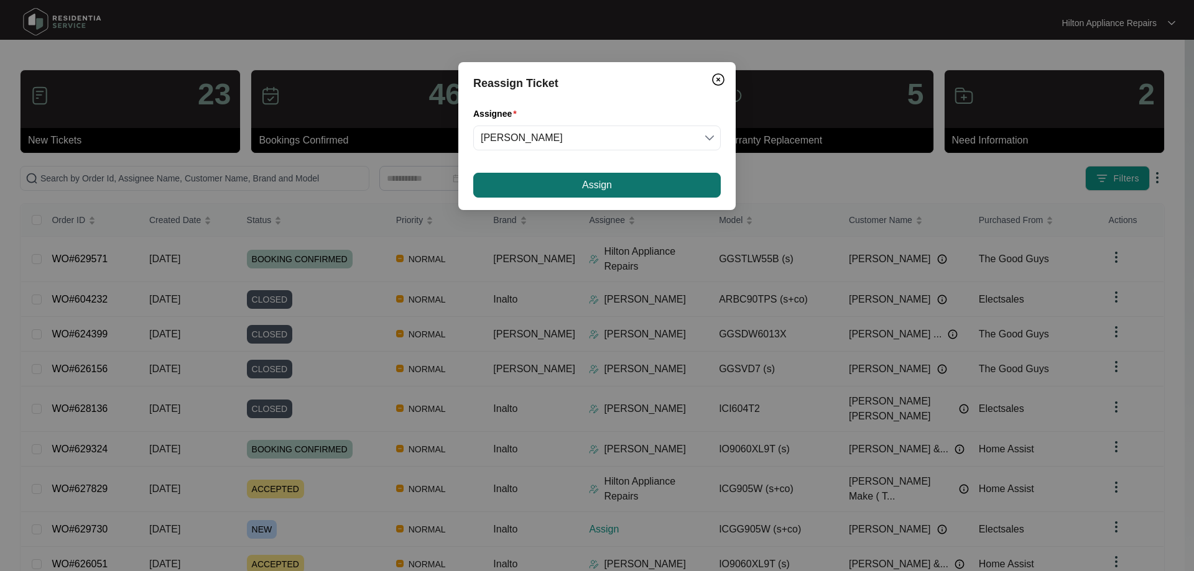
click at [585, 182] on span "Assign" at bounding box center [597, 185] width 30 height 15
